Goal: Task Accomplishment & Management: Use online tool/utility

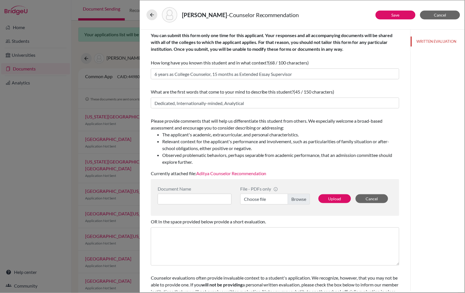
scroll to position [17, 0]
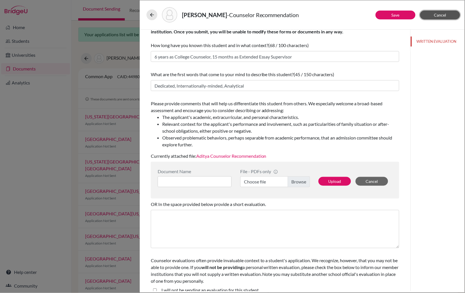
click at [442, 15] on span "Cancel" at bounding box center [440, 15] width 12 height 5
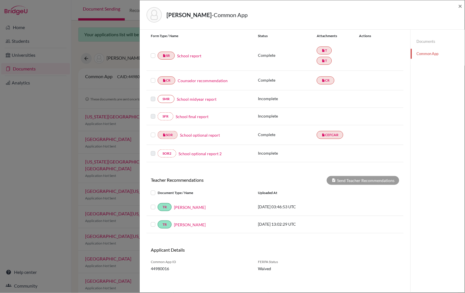
scroll to position [67, 0]
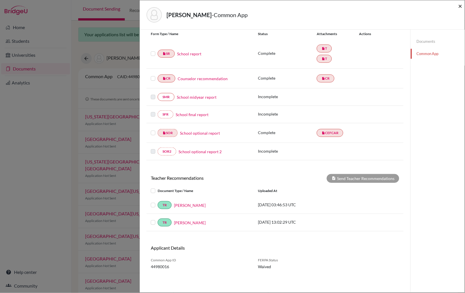
click at [462, 7] on span "×" at bounding box center [460, 6] width 4 height 8
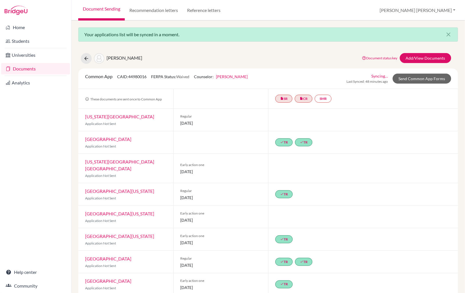
click at [101, 9] on link "Document Sending" at bounding box center [101, 10] width 47 height 21
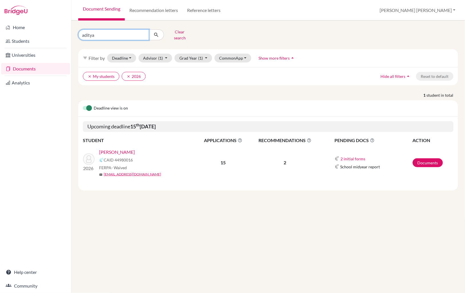
click at [98, 33] on input "aditya" at bounding box center [113, 34] width 71 height 11
type input "a"
type input "jackson"
click at [157, 32] on icon "submit" at bounding box center [156, 35] width 6 height 6
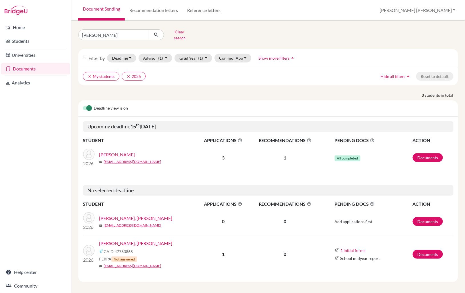
click at [127, 151] on link "[PERSON_NAME]" at bounding box center [117, 154] width 36 height 7
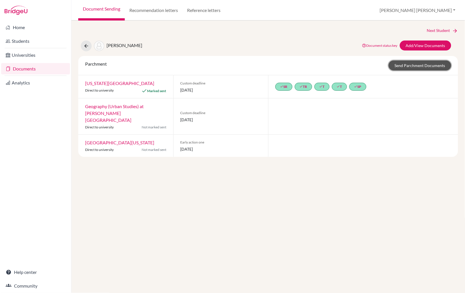
click at [407, 65] on link "Send Parchment Documents" at bounding box center [420, 66] width 63 height 10
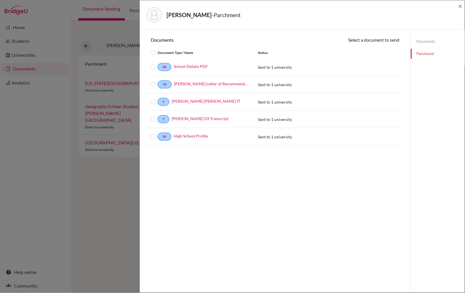
click at [158, 64] on label at bounding box center [158, 64] width 0 height 0
click at [0, 0] on input "checkbox" at bounding box center [0, 0] width 0 height 0
click at [158, 82] on label at bounding box center [158, 82] width 0 height 0
click at [0, 0] on input "checkbox" at bounding box center [0, 0] width 0 height 0
click at [158, 99] on label at bounding box center [158, 99] width 0 height 0
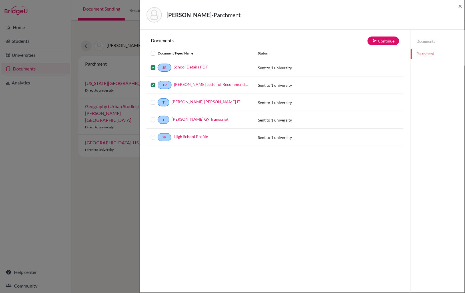
click at [0, 0] on input "checkbox" at bounding box center [0, 0] width 0 height 0
click at [158, 117] on label at bounding box center [158, 117] width 0 height 0
click at [0, 0] on input "checkbox" at bounding box center [0, 0] width 0 height 0
click at [158, 134] on label at bounding box center [158, 134] width 0 height 0
click at [0, 0] on input "checkbox" at bounding box center [0, 0] width 0 height 0
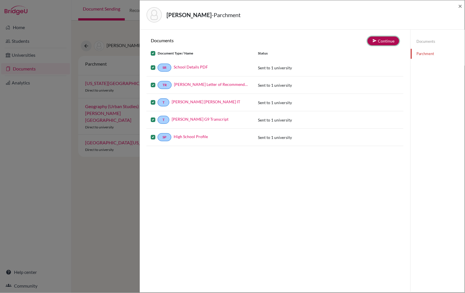
click at [382, 42] on button "Continue" at bounding box center [384, 41] width 32 height 9
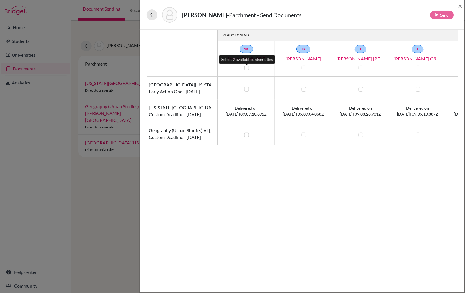
click at [247, 66] on label at bounding box center [246, 68] width 5 height 5
click at [247, 66] on input "checkbox" at bounding box center [245, 68] width 5 height 6
checkbox input "true"
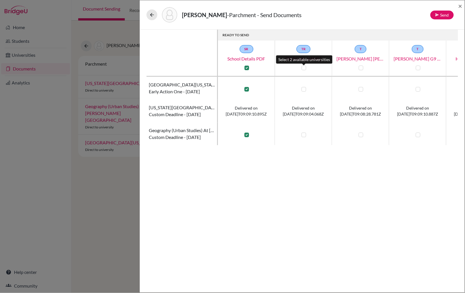
click at [304, 66] on label at bounding box center [304, 68] width 5 height 5
click at [304, 66] on input "checkbox" at bounding box center [302, 68] width 5 height 6
checkbox input "true"
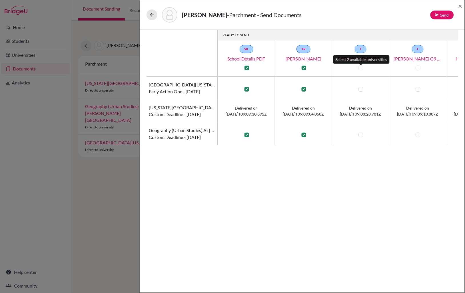
click at [360, 66] on label at bounding box center [361, 68] width 5 height 5
click at [360, 66] on input "checkbox" at bounding box center [359, 68] width 5 height 6
checkbox input "true"
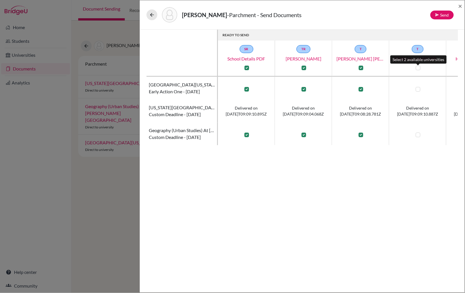
click at [420, 67] on label at bounding box center [418, 68] width 5 height 5
click at [419, 67] on input "checkbox" at bounding box center [416, 68] width 5 height 6
checkbox input "true"
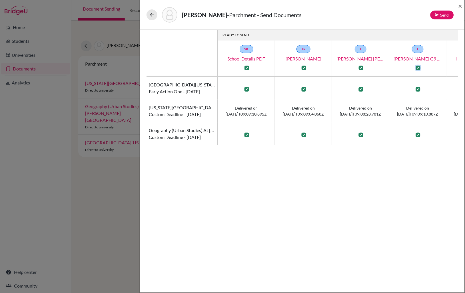
scroll to position [0, 46]
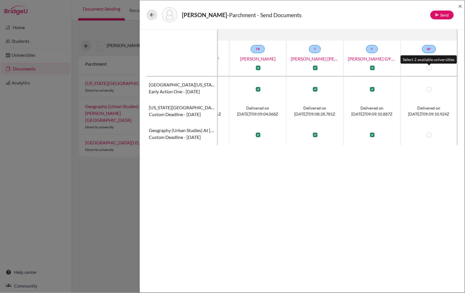
click at [430, 68] on label at bounding box center [429, 68] width 5 height 5
click at [430, 68] on input "checkbox" at bounding box center [428, 68] width 5 height 6
checkbox input "true"
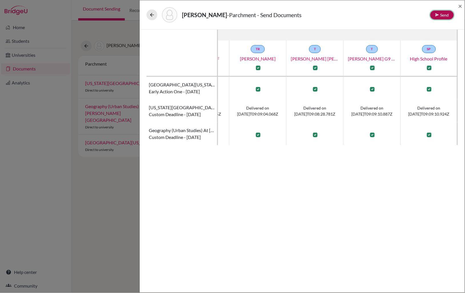
click at [440, 13] on button "Send" at bounding box center [441, 15] width 23 height 9
